Goal: Navigation & Orientation: Go to known website

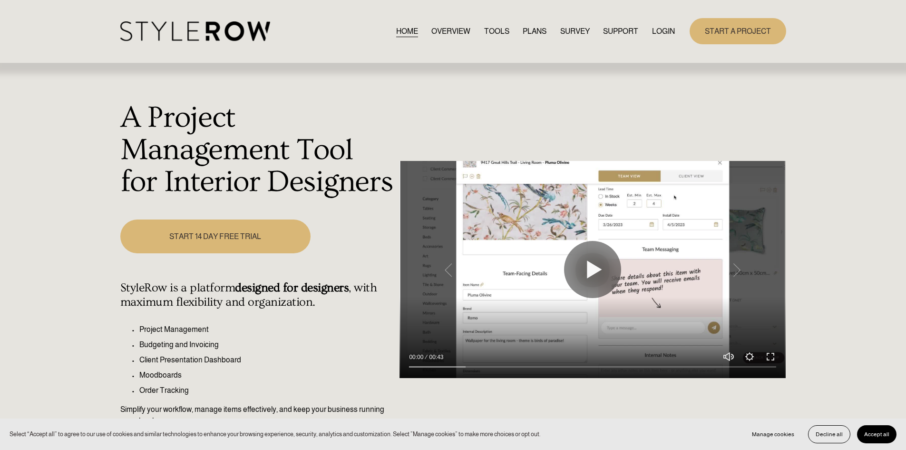
click at [662, 28] on link "LOGIN" at bounding box center [663, 31] width 23 height 13
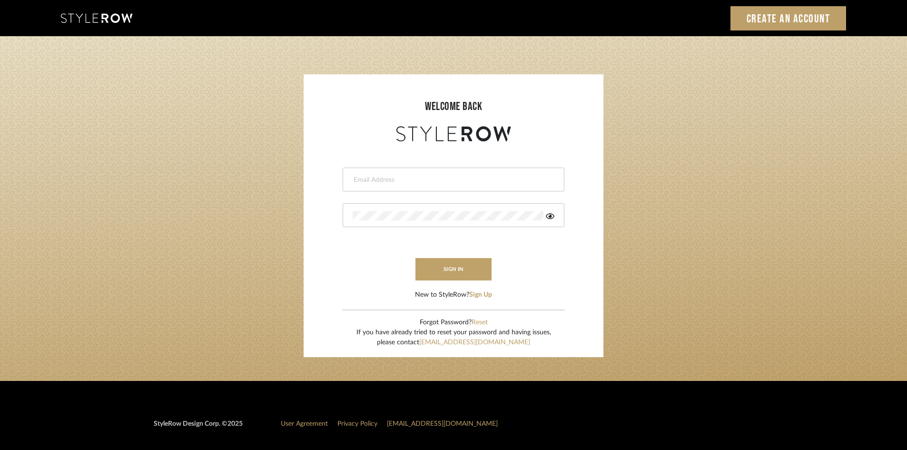
click at [405, 179] on input "email" at bounding box center [452, 180] width 199 height 10
type input "amy.tresbelleinteriors@gmail.com"
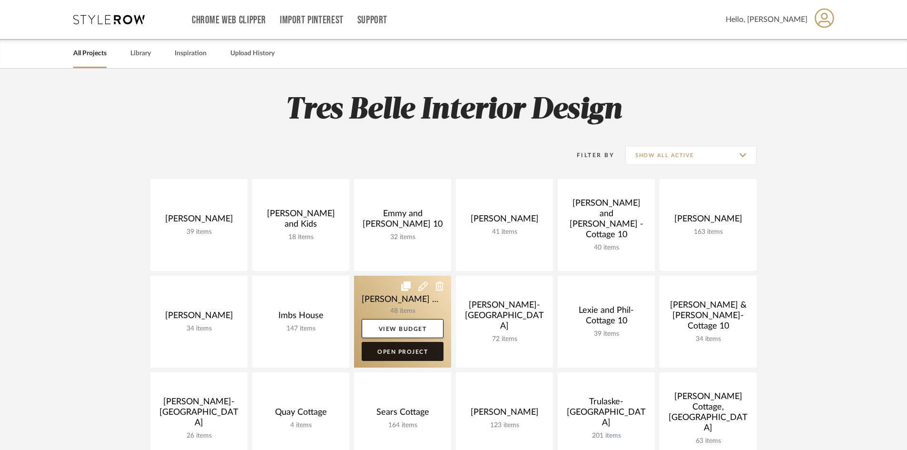
click at [423, 347] on link "Open Project" at bounding box center [403, 351] width 82 height 19
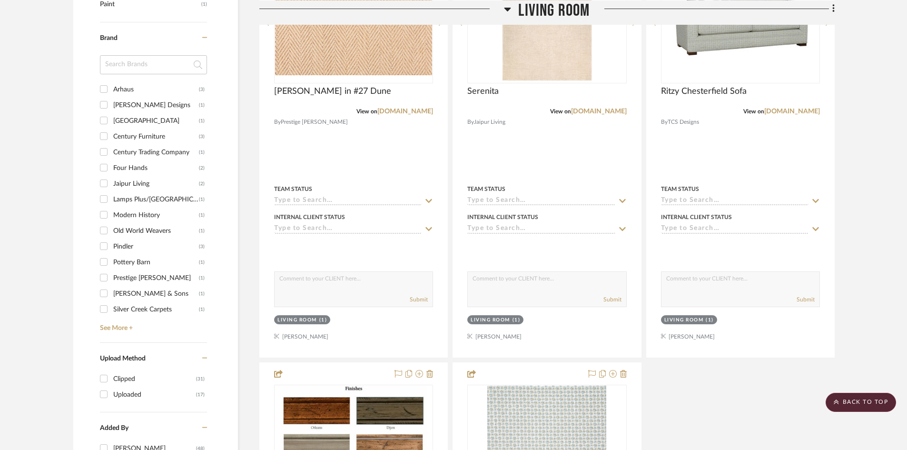
scroll to position [618, 0]
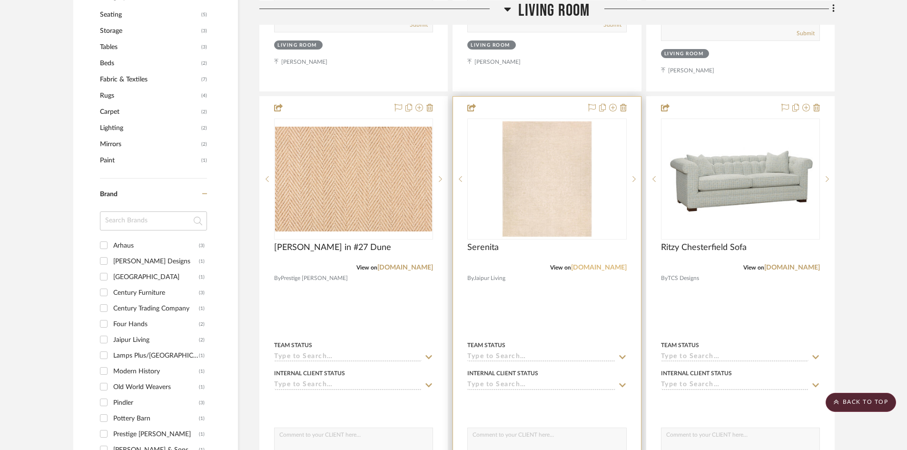
click at [598, 264] on link "[DOMAIN_NAME]" at bounding box center [599, 267] width 56 height 7
drag, startPoint x: 862, startPoint y: 400, endPoint x: 636, endPoint y: 217, distance: 290.6
click at [862, 399] on scroll-to-top-button "BACK TO TOP" at bounding box center [860, 401] width 70 height 19
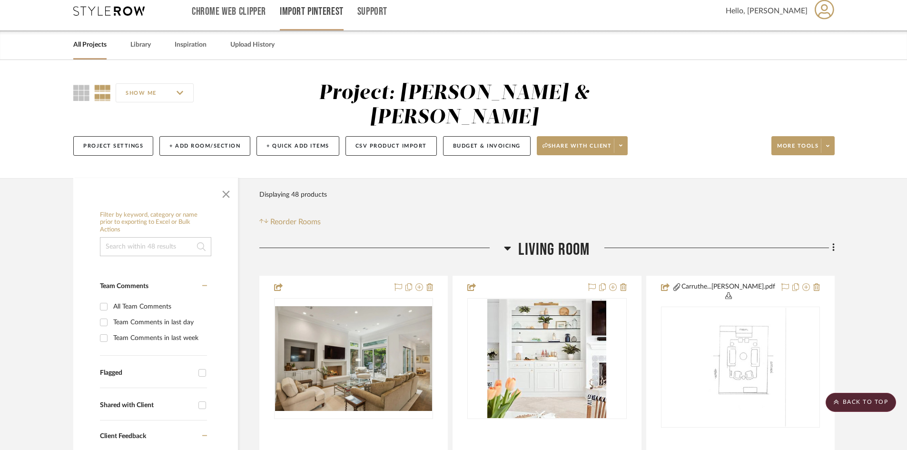
scroll to position [0, 0]
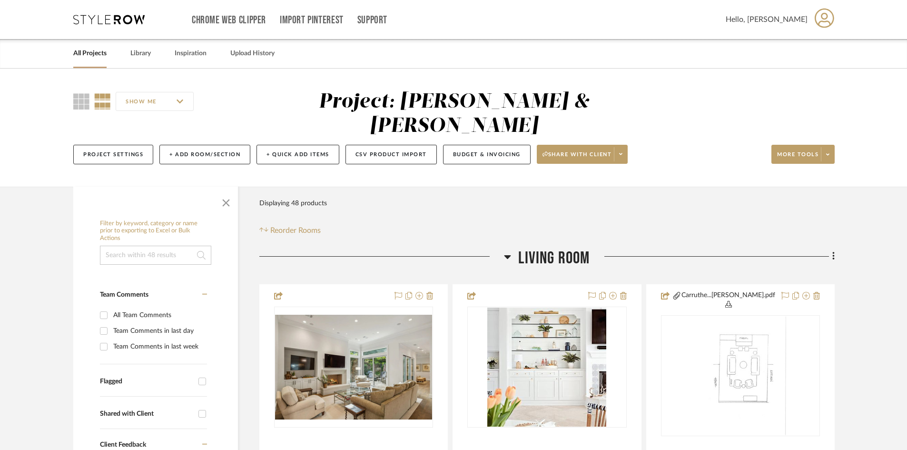
click at [825, 16] on icon at bounding box center [824, 18] width 20 height 20
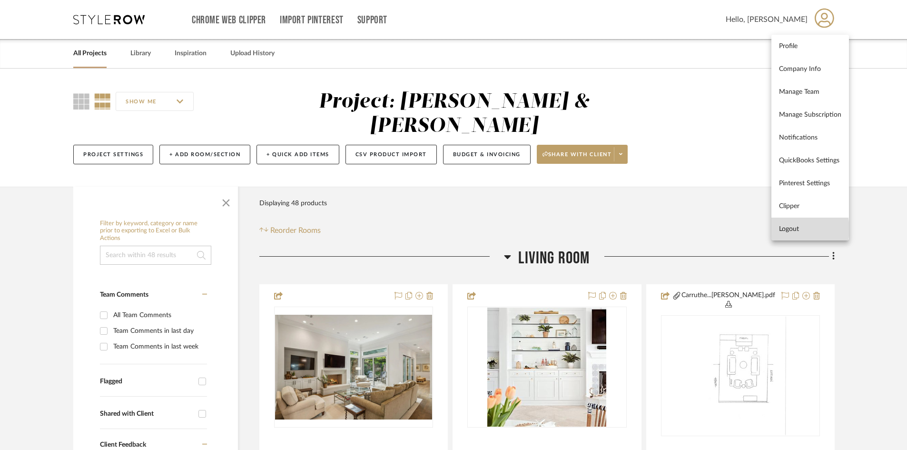
click at [789, 229] on span "Logout" at bounding box center [810, 229] width 62 height 8
